Goal: Information Seeking & Learning: Understand process/instructions

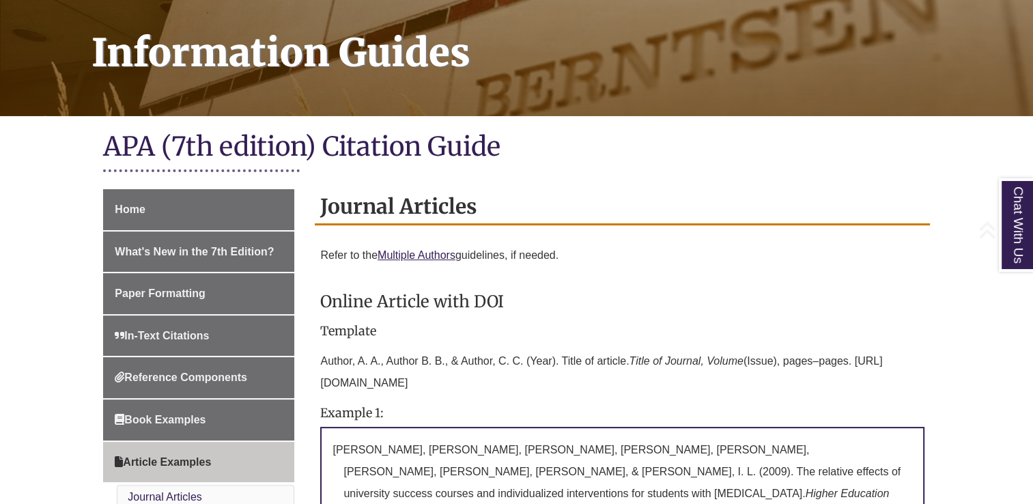
scroll to position [320, 0]
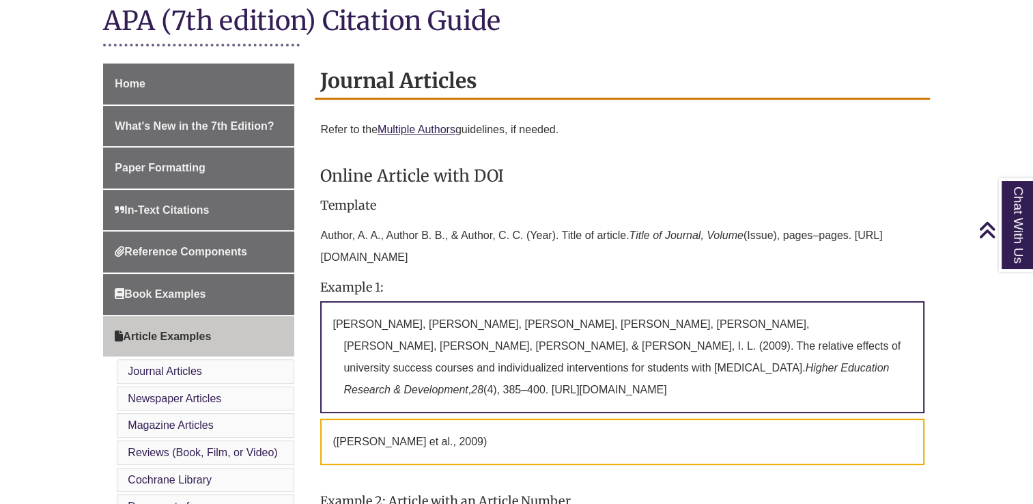
drag, startPoint x: 776, startPoint y: 367, endPoint x: 322, endPoint y: 298, distance: 459.3
click at [322, 298] on div "Template Author, A. A., Author B. B., & Author, C. C. (Year). Title of article.…" at bounding box center [622, 437] width 604 height 476
copy p "[PERSON_NAME], [PERSON_NAME], [PERSON_NAME], [PERSON_NAME], [PERSON_NAME], [PER…"
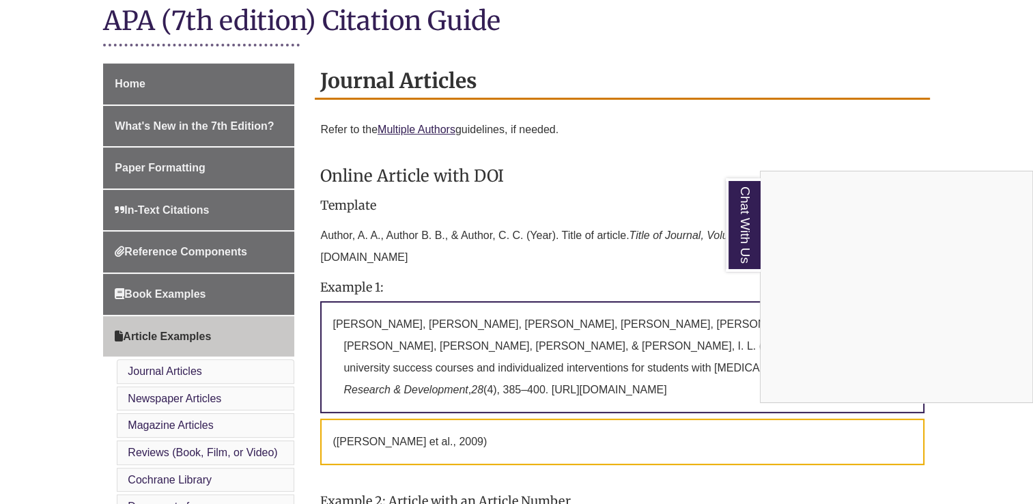
click at [856, 118] on div "Chat With Us" at bounding box center [516, 252] width 1033 height 504
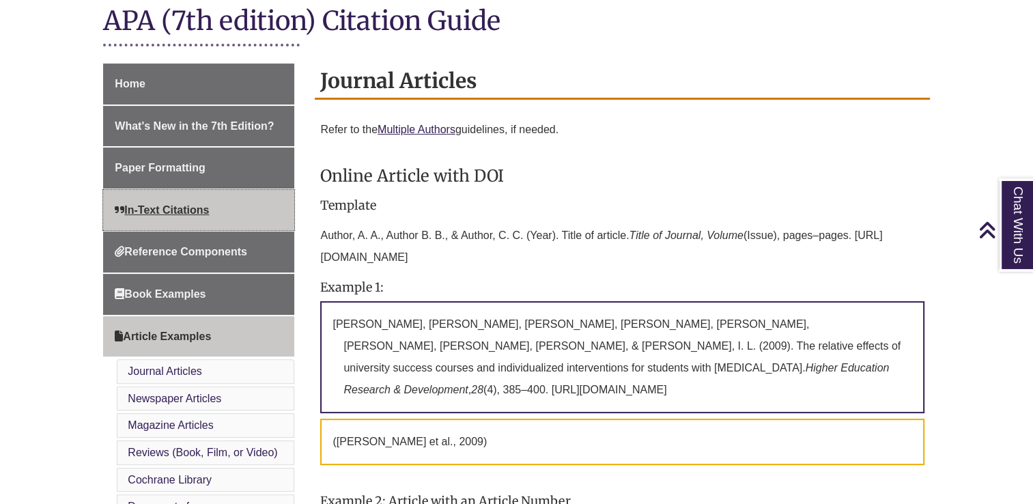
click at [184, 201] on link "In-Text Citations" at bounding box center [198, 210] width 191 height 41
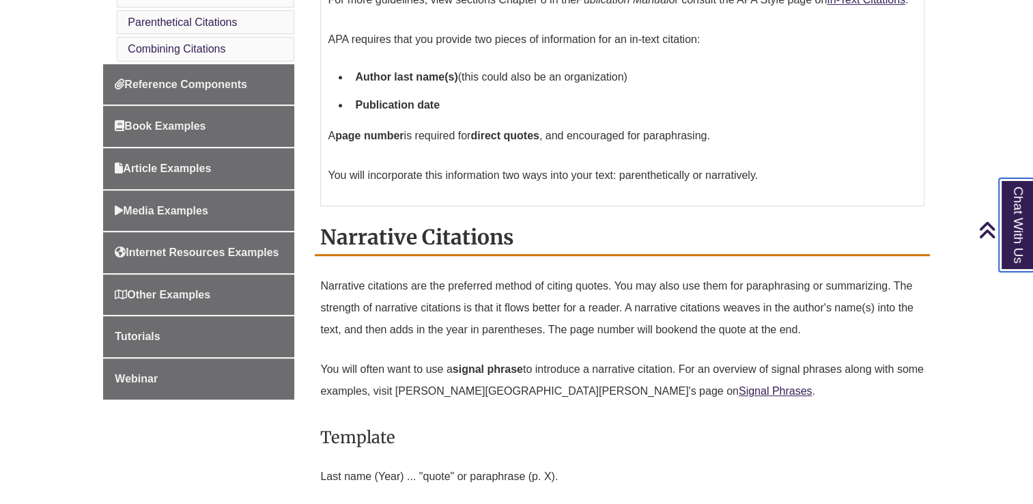
scroll to position [802, 0]
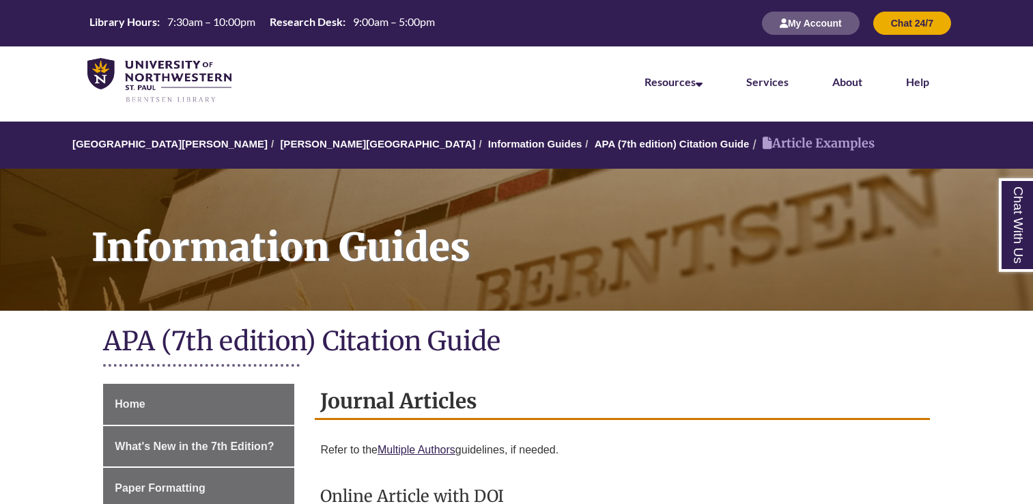
scroll to position [324, 0]
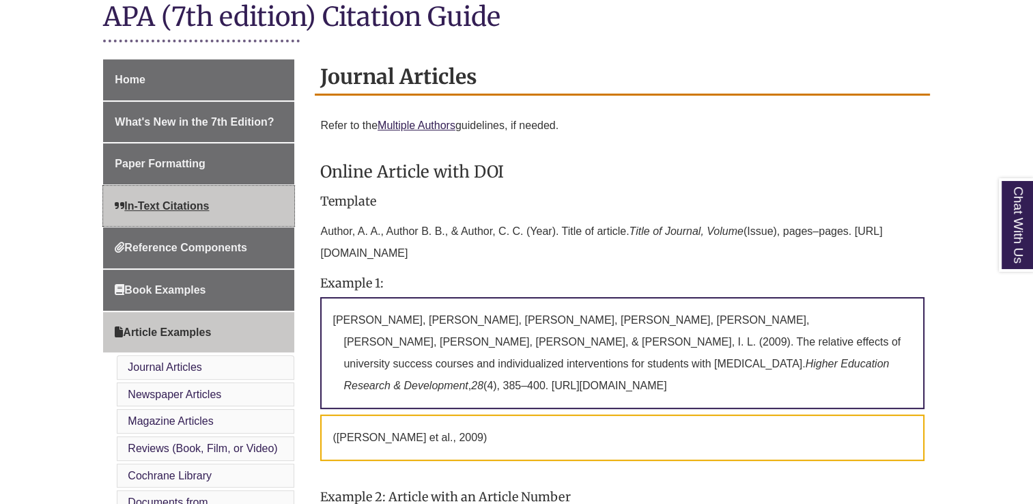
click at [208, 208] on span "In-Text Citations" at bounding box center [162, 206] width 94 height 12
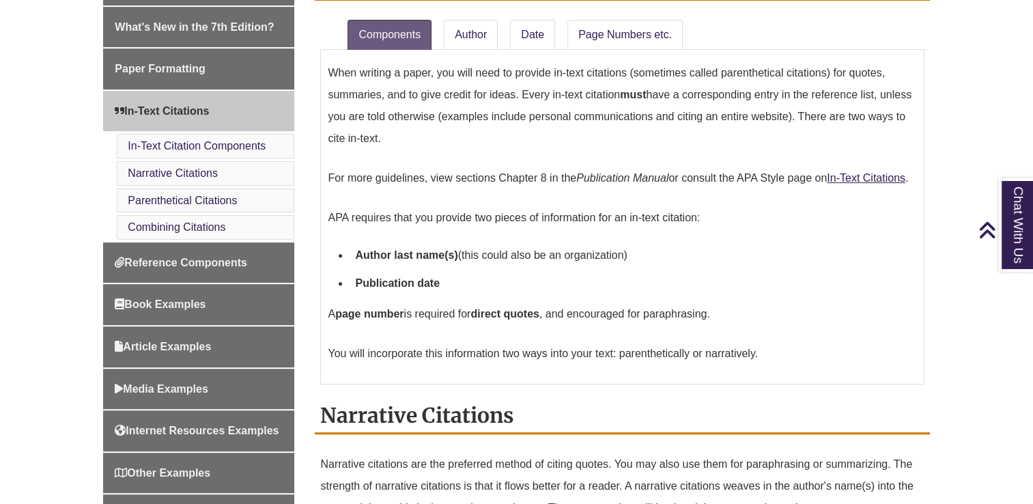
scroll to position [505, 0]
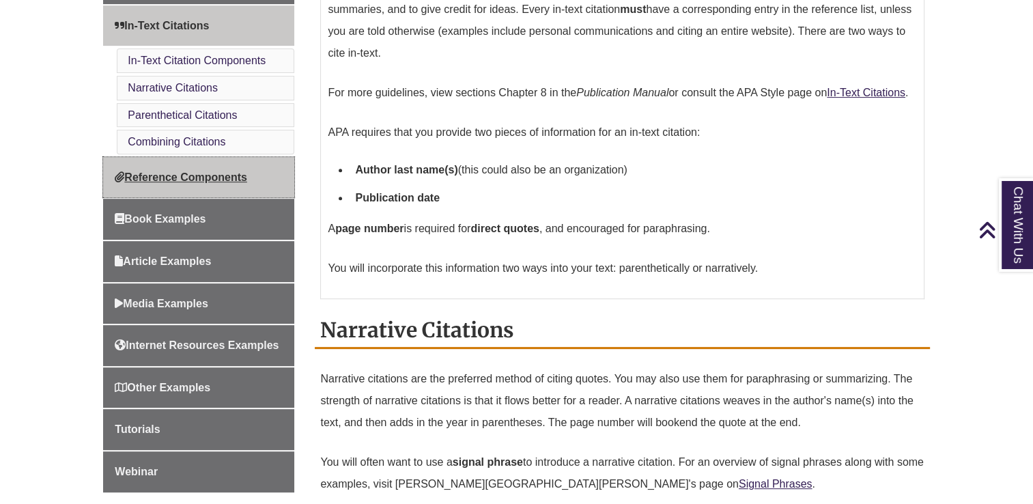
click at [179, 179] on span "Reference Components" at bounding box center [181, 177] width 132 height 12
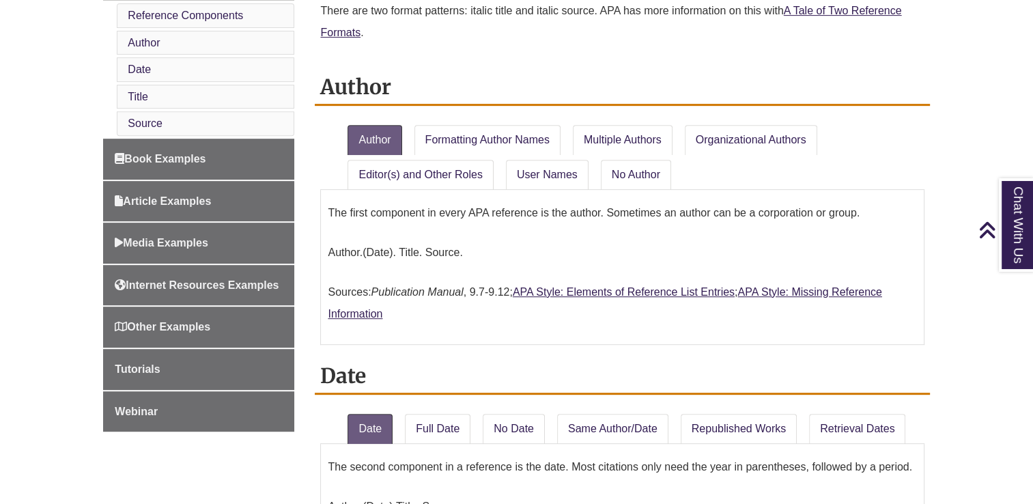
scroll to position [612, 0]
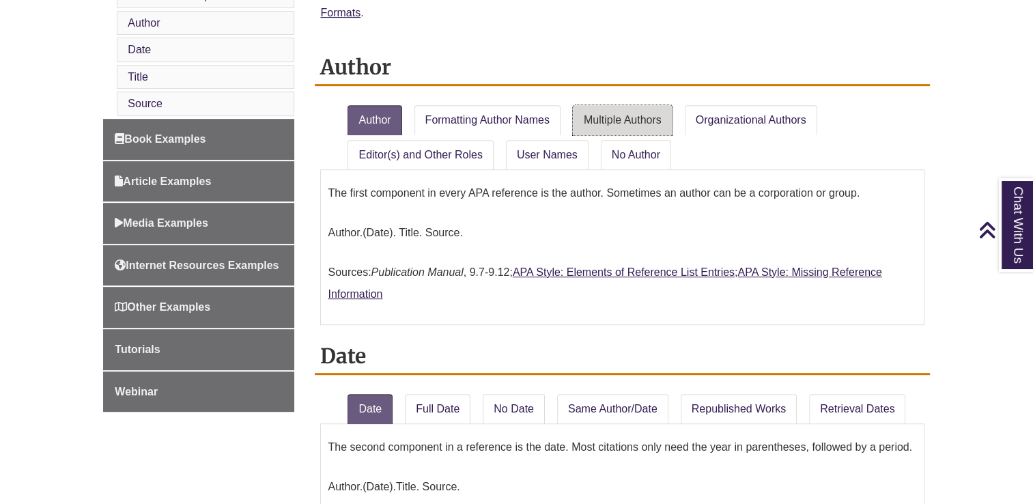
click at [593, 118] on link "Multiple Authors" at bounding box center [623, 120] width 100 height 30
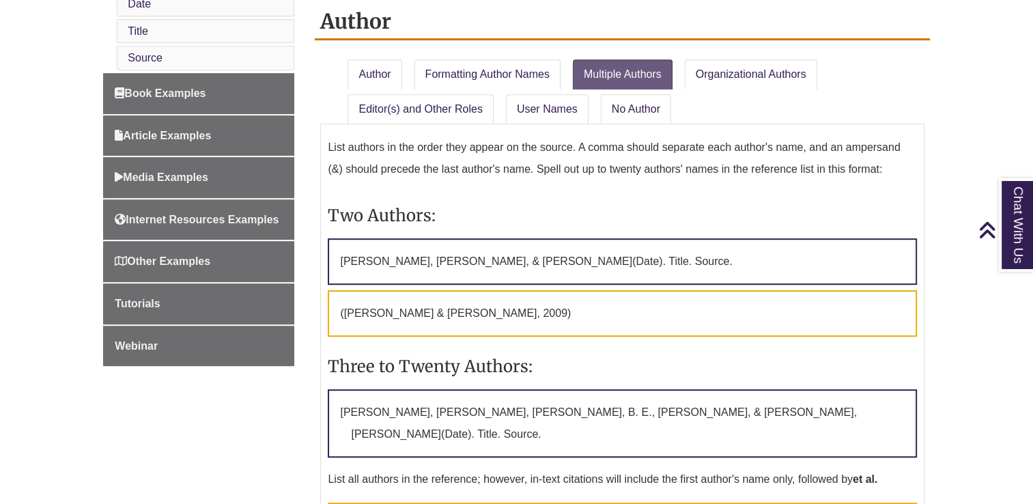
scroll to position [782, 0]
